Goal: Information Seeking & Learning: Stay updated

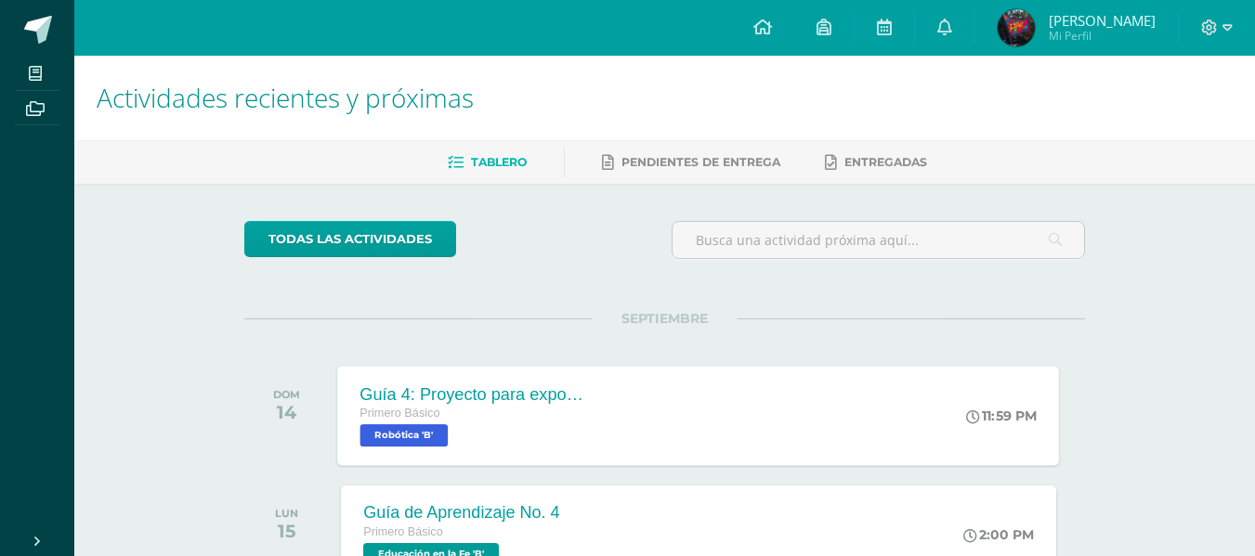
click at [430, 414] on span "Primero Básico" at bounding box center [400, 413] width 80 height 13
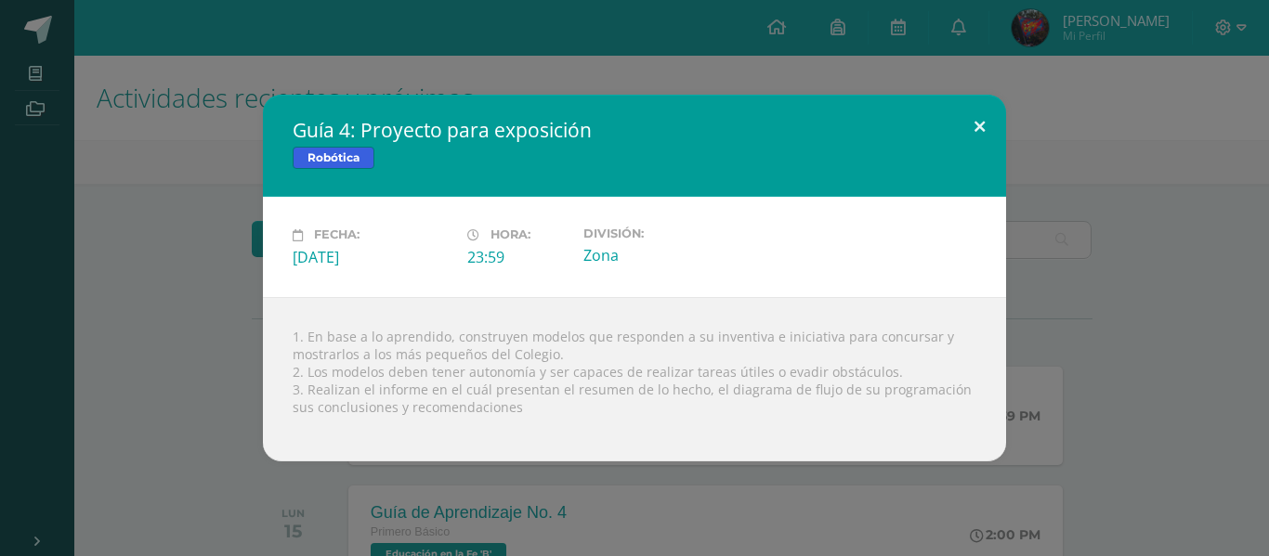
click at [979, 133] on button at bounding box center [979, 126] width 53 height 63
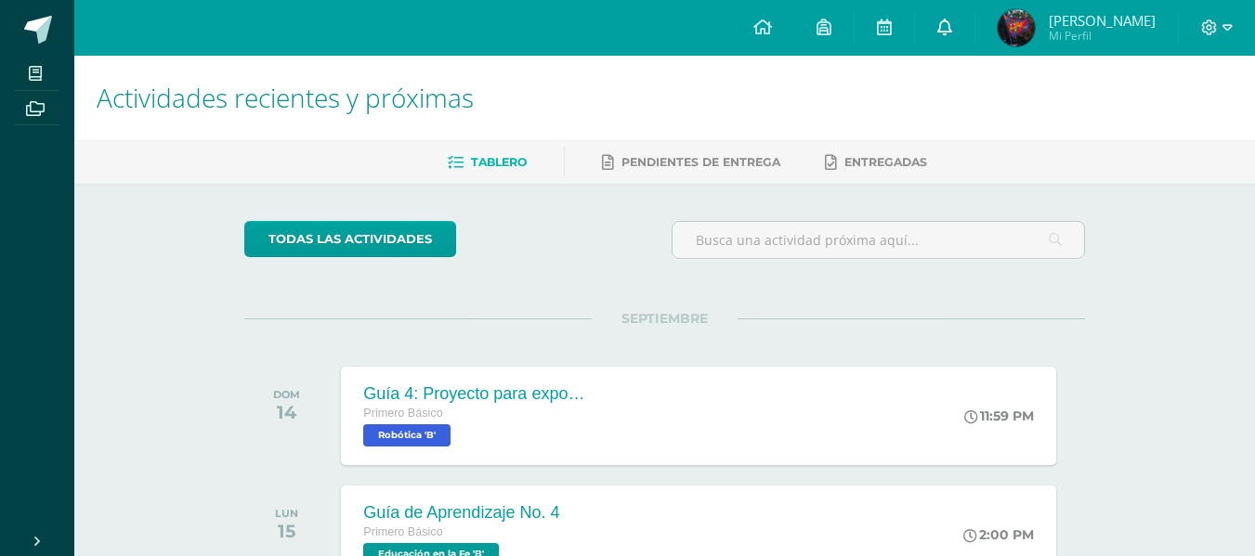
click at [951, 32] on link at bounding box center [944, 28] width 59 height 56
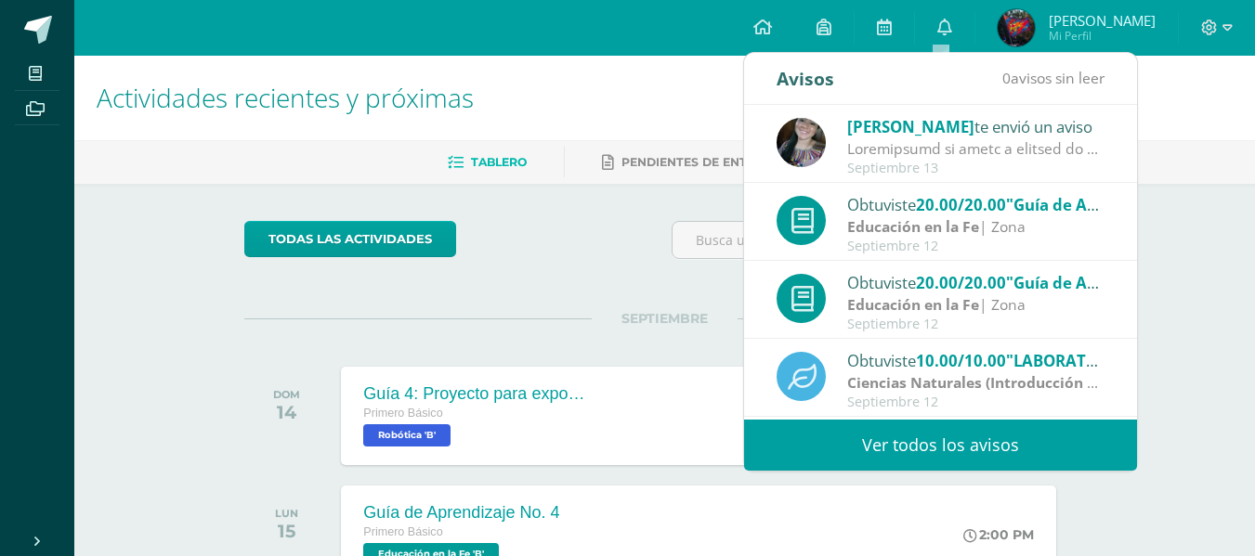
click at [957, 439] on link "Ver todos los avisos" at bounding box center [940, 445] width 393 height 51
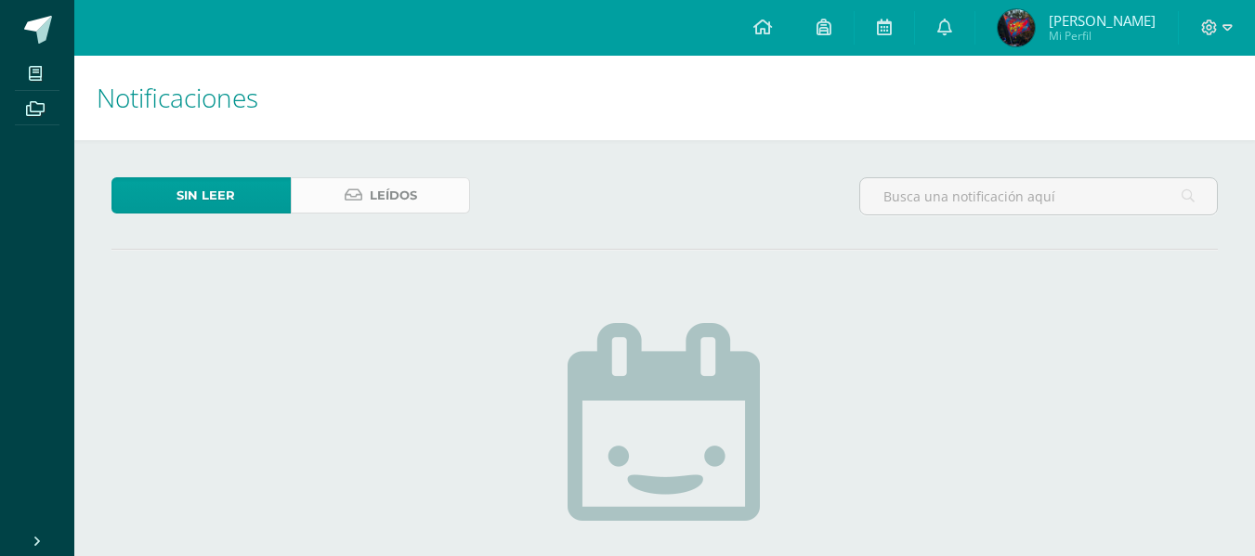
click at [358, 190] on icon at bounding box center [354, 196] width 18 height 16
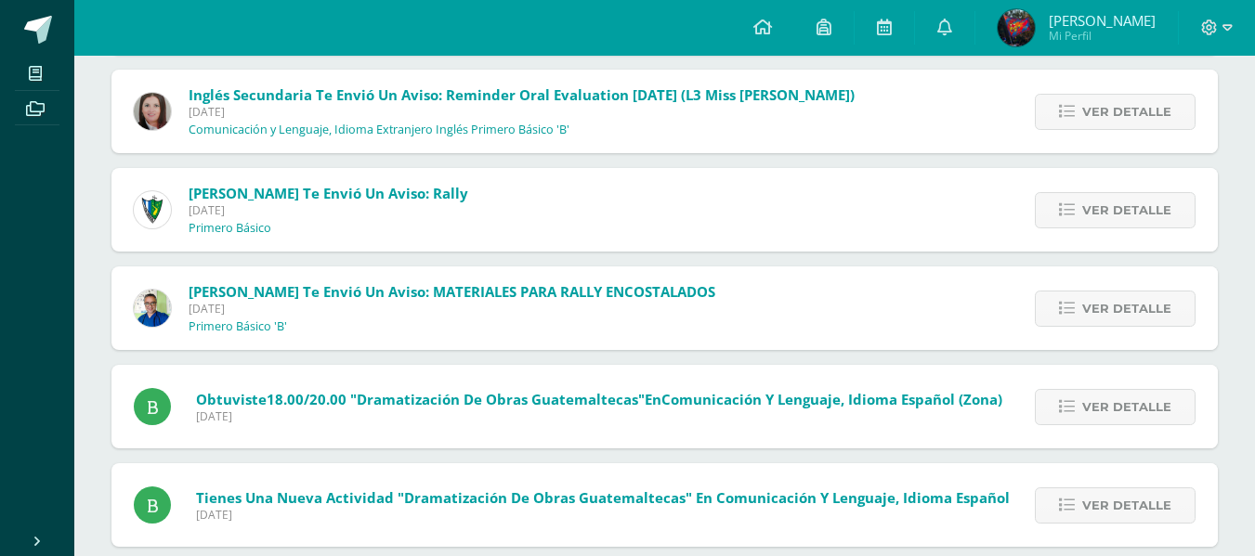
scroll to position [1189, 0]
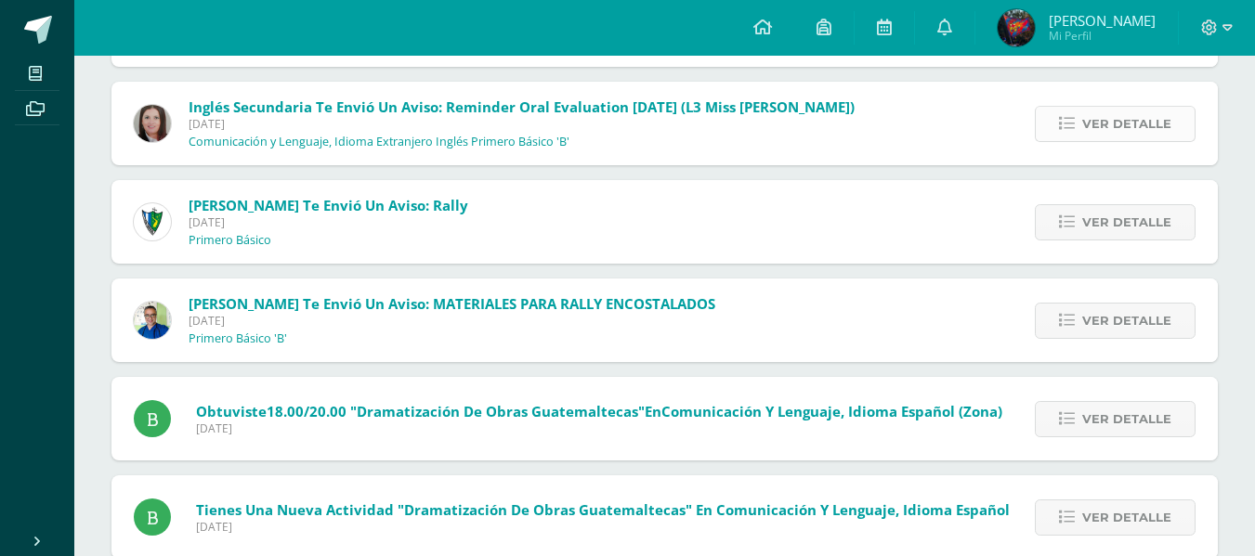
click at [1076, 135] on link "Ver detalle" at bounding box center [1115, 124] width 161 height 36
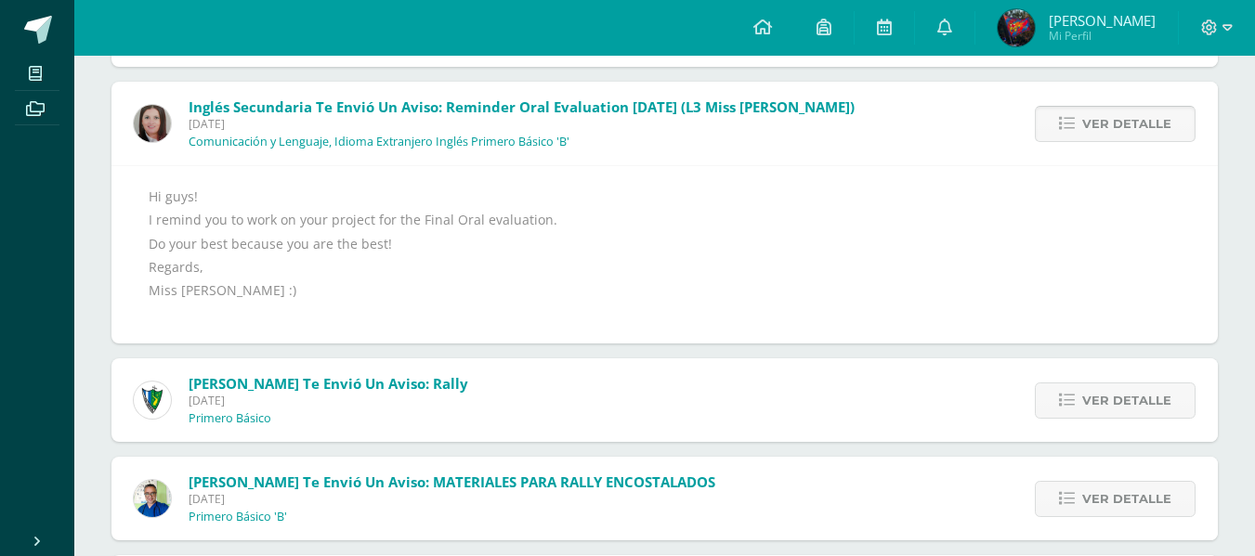
click at [1148, 109] on span "Ver detalle" at bounding box center [1126, 124] width 89 height 34
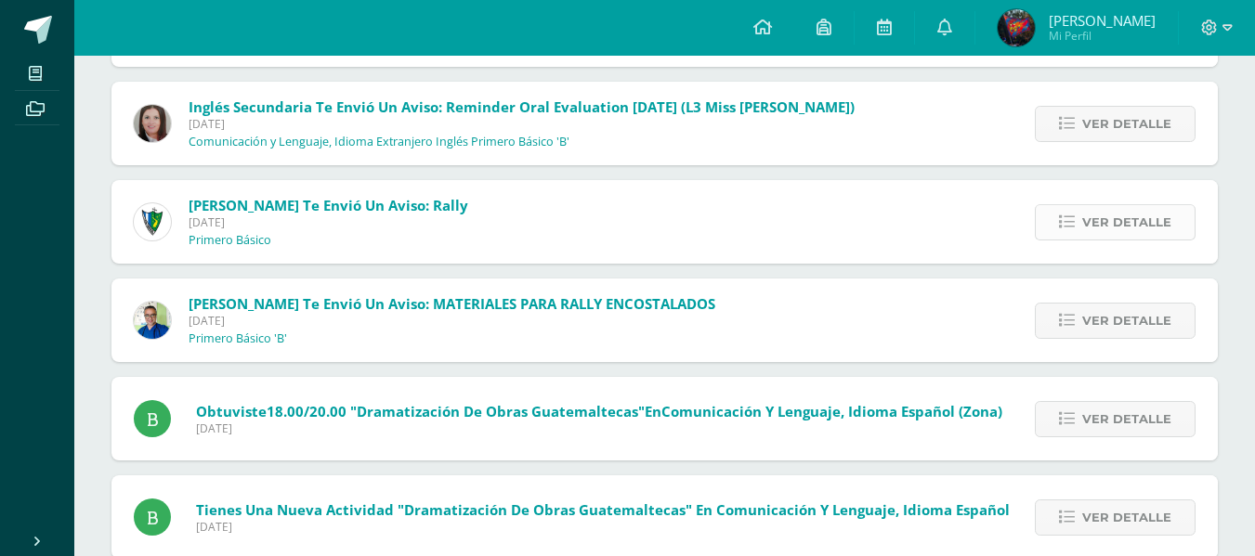
click at [1121, 214] on span "Ver detalle" at bounding box center [1126, 222] width 89 height 34
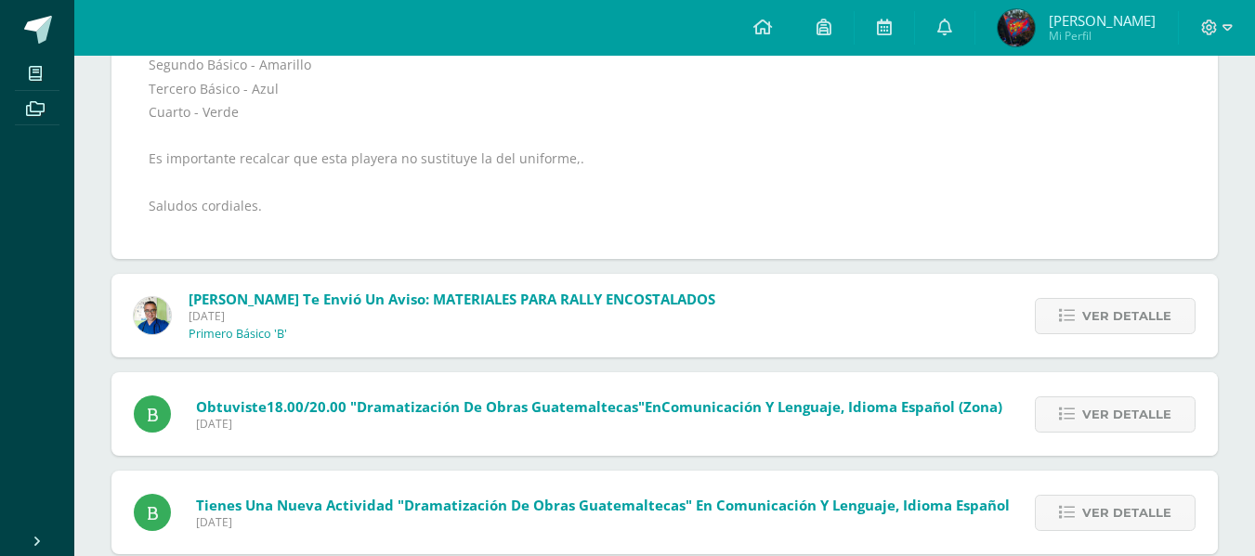
scroll to position [1598, 0]
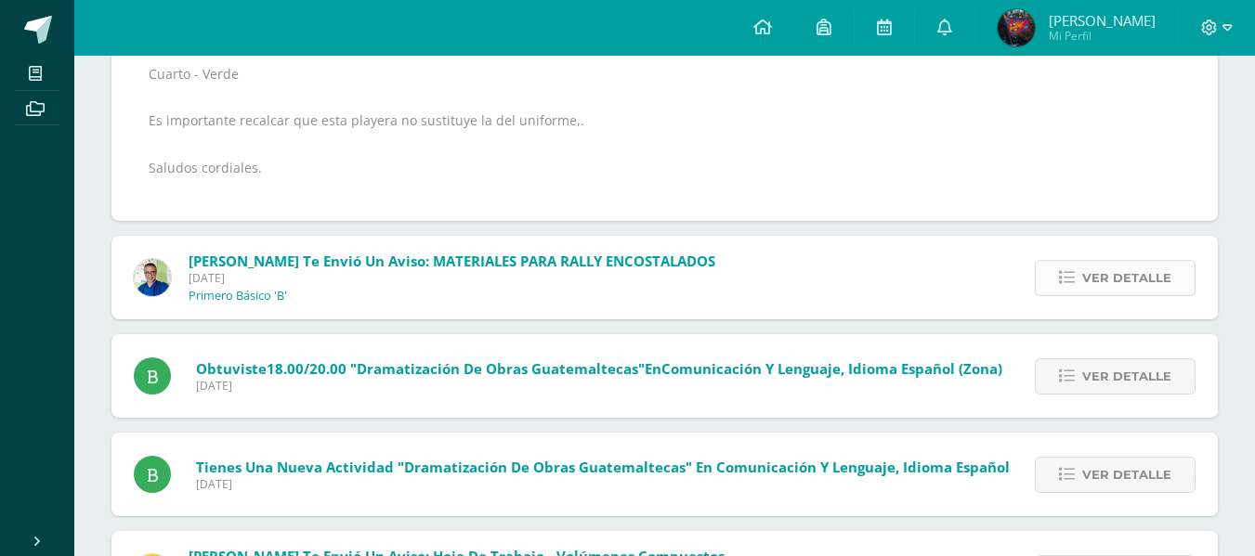
click at [1117, 275] on span "Ver detalle" at bounding box center [1126, 278] width 89 height 34
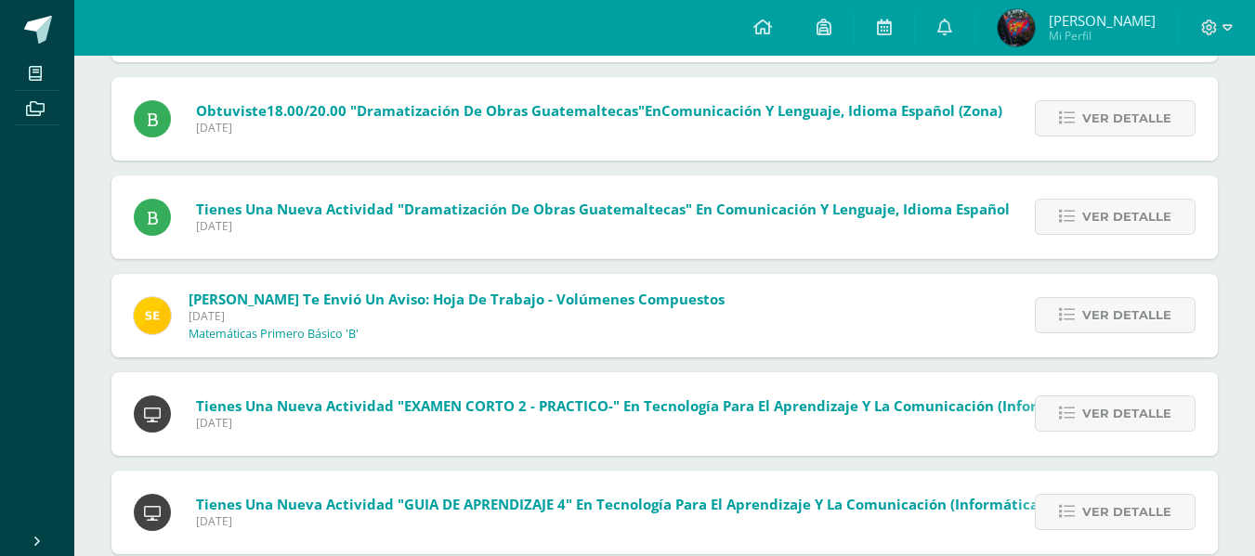
scroll to position [1507, 0]
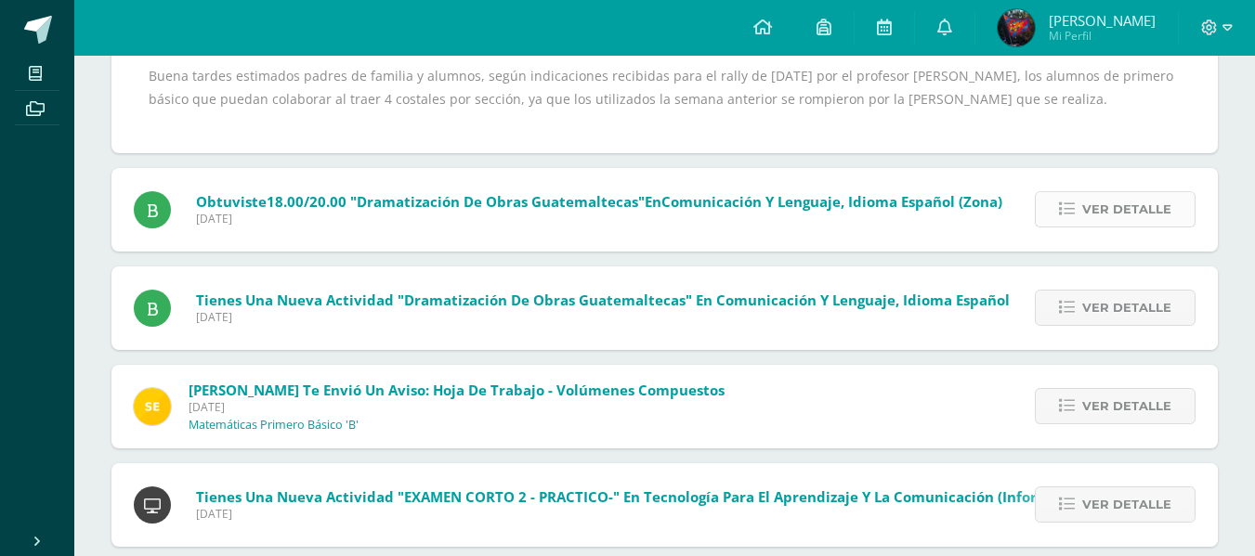
click at [1092, 217] on span "Ver detalle" at bounding box center [1126, 209] width 89 height 34
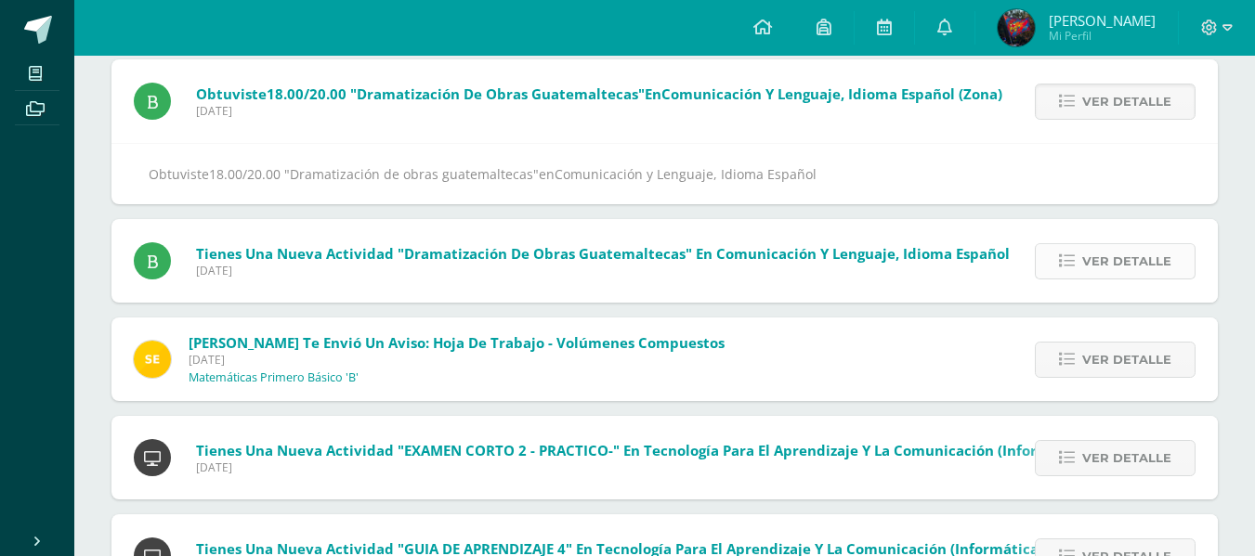
click at [1093, 266] on span "Ver detalle" at bounding box center [1126, 261] width 89 height 34
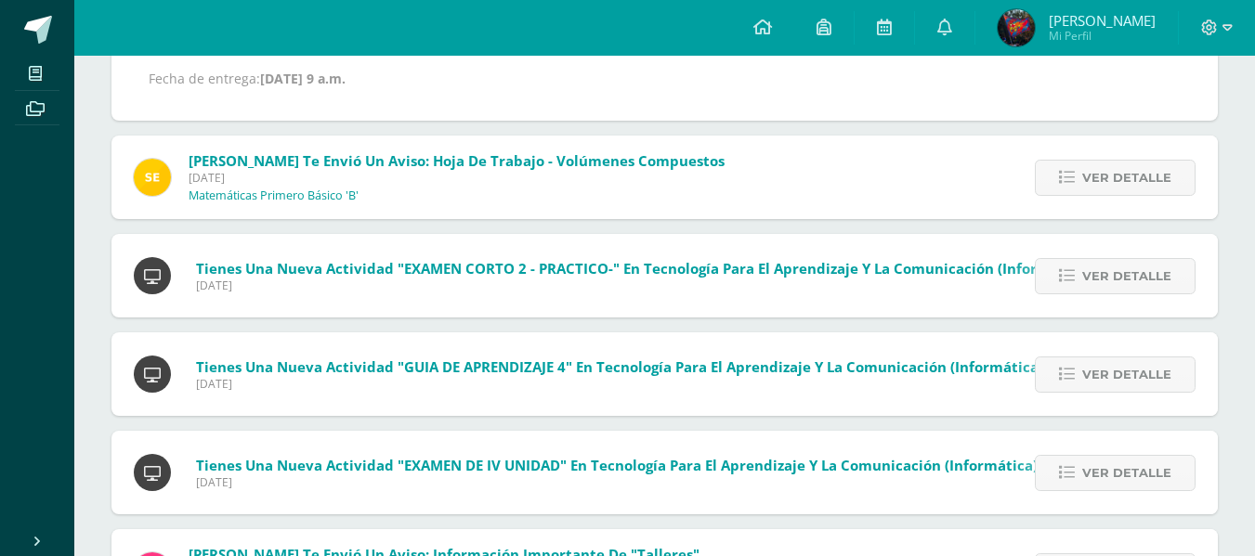
scroll to position [1771, 0]
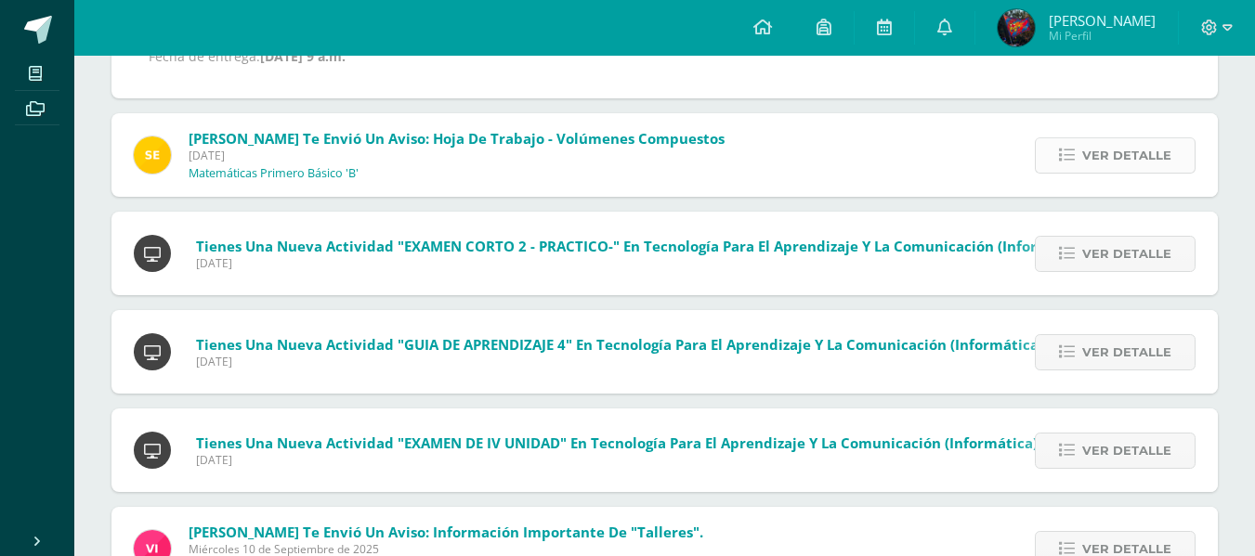
click at [1126, 167] on span "Ver detalle" at bounding box center [1126, 155] width 89 height 34
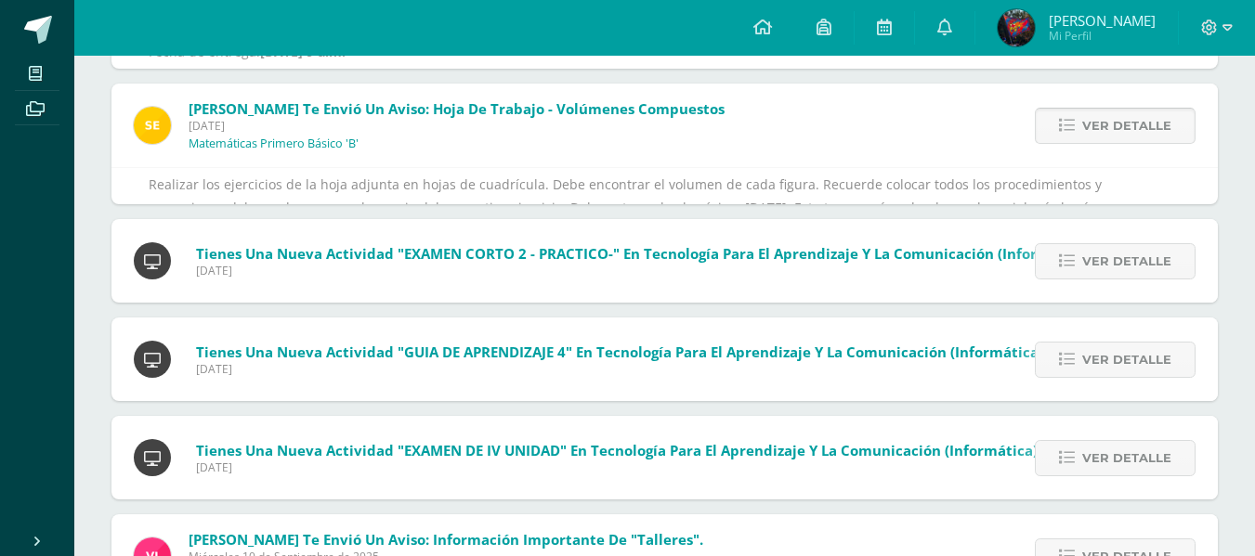
scroll to position [1752, 0]
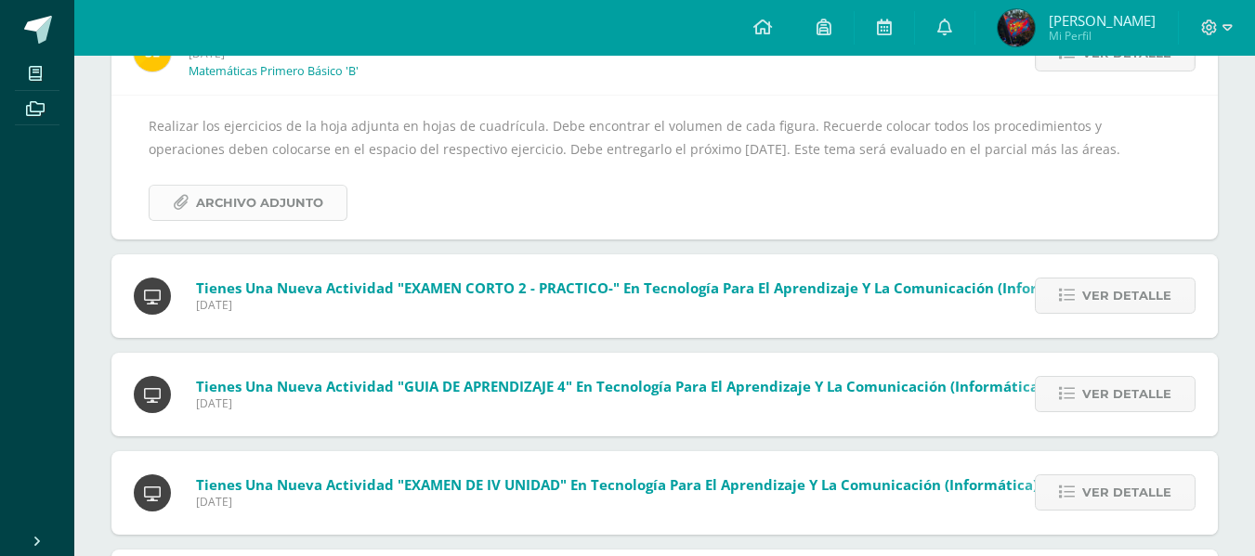
click at [242, 216] on span "Archivo Adjunto" at bounding box center [259, 203] width 127 height 34
